Goal: Task Accomplishment & Management: Manage account settings

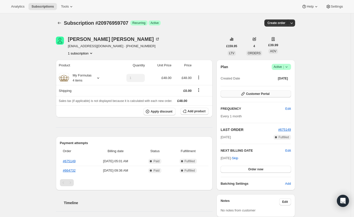
click at [254, 90] on button "Customer Portal" at bounding box center [256, 93] width 70 height 7
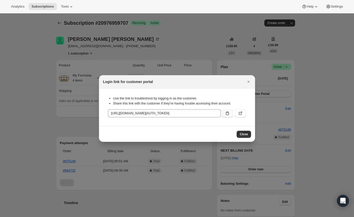
click at [227, 113] on icon ":rc0:" at bounding box center [227, 113] width 5 height 5
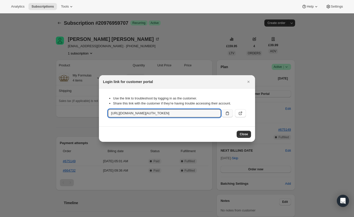
drag, startPoint x: 250, startPoint y: 82, endPoint x: 245, endPoint y: 82, distance: 5.0
click at [250, 82] on icon "Close" at bounding box center [248, 81] width 5 height 5
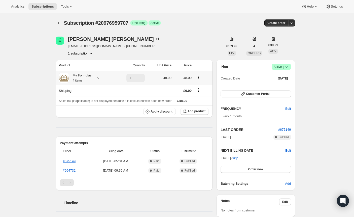
click at [83, 79] on small "4 items" at bounding box center [78, 81] width 10 height 4
click at [69, 93] on td "Classic First Infant Milk" at bounding box center [76, 95] width 34 height 9
copy td "Classic First Infant Milk"
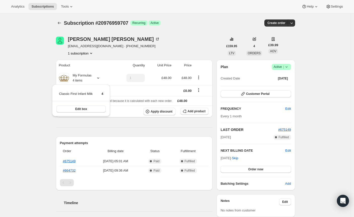
click at [32, 65] on div "Subscription #20976959707. This page is ready Subscription #20976959707 Success…" at bounding box center [175, 180] width 351 height 334
click at [100, 78] on icon at bounding box center [98, 77] width 5 height 5
click at [84, 107] on span "Edit box" at bounding box center [81, 109] width 12 height 4
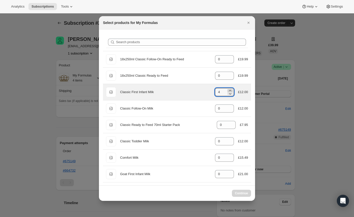
click at [228, 90] on icon ":re2:" at bounding box center [230, 90] width 5 height 5
click at [228, 89] on icon ":re2:" at bounding box center [230, 90] width 5 height 5
click at [228, 90] on icon ":re2:" at bounding box center [230, 90] width 5 height 5
type input "5"
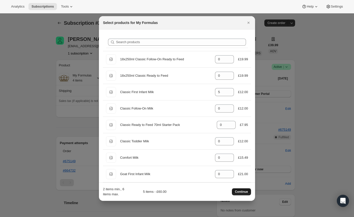
click at [240, 190] on span "Continue" at bounding box center [241, 191] width 13 height 4
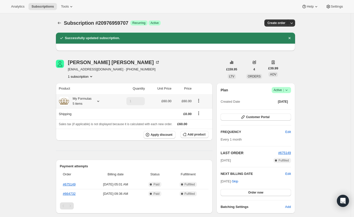
click at [101, 100] on icon at bounding box center [98, 100] width 5 height 5
